Goal: Information Seeking & Learning: Learn about a topic

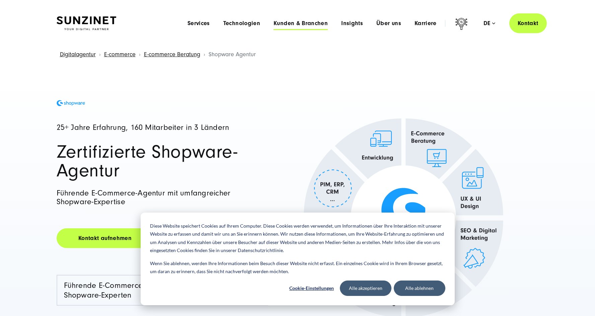
click at [306, 22] on span "Kunden & Branchen" at bounding box center [301, 23] width 54 height 7
click at [417, 291] on button "Alle ablehnen" at bounding box center [420, 288] width 52 height 15
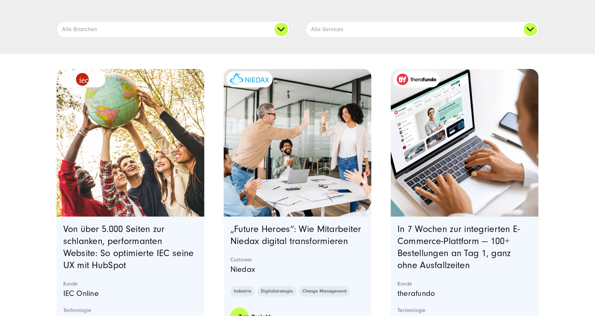
scroll to position [209, 0]
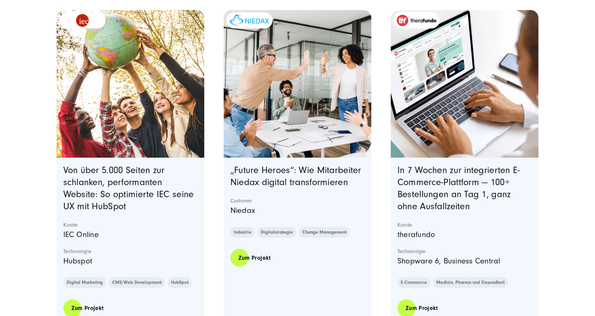
click at [130, 130] on img "Featured image: eine Gruppe von fünf verschiedenen jungen Menschen, die im Frei…" at bounding box center [130, 83] width 151 height 151
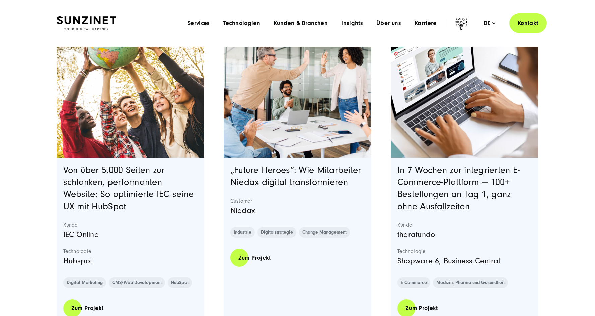
scroll to position [209, 0]
